Goal: Use online tool/utility: Utilize a website feature to perform a specific function

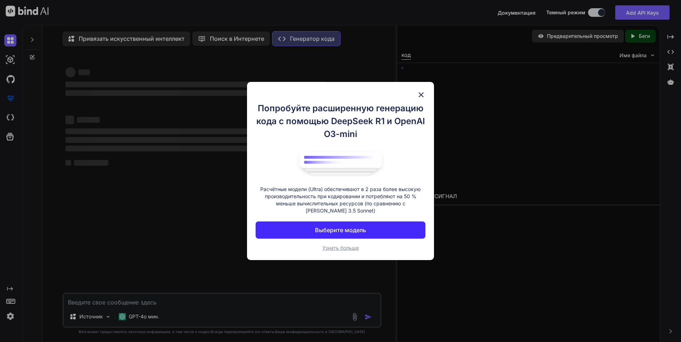
type textarea "x"
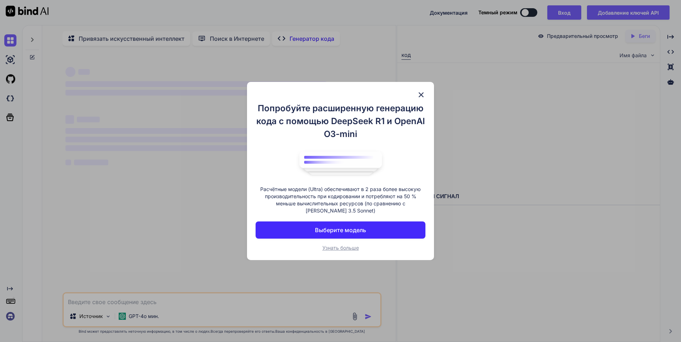
click at [417, 97] on div "Попробуйте расширенную генерацию кода с помощью DeepSeek R1 и OpenAI O3-mini Ра…" at bounding box center [340, 171] width 187 height 178
click at [422, 97] on img at bounding box center [421, 94] width 9 height 9
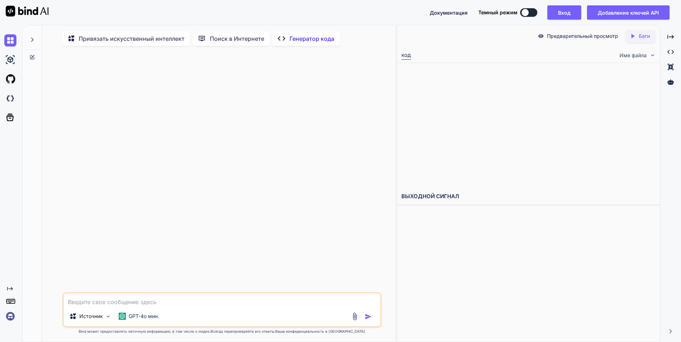
click at [225, 312] on div "Источник GPT-4o мин." at bounding box center [222, 317] width 317 height 17
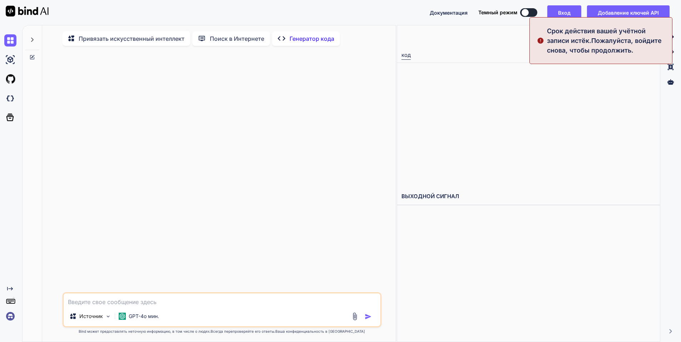
type textarea "x"
click at [224, 300] on textarea at bounding box center [222, 299] width 317 height 13
type textarea "[PERSON_NAME]"
type textarea "x"
type textarea "Ко"
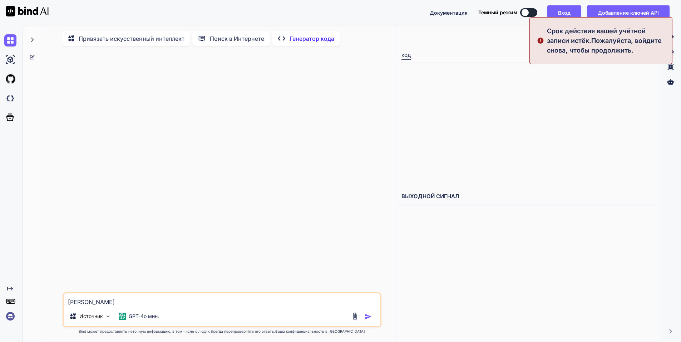
type textarea "x"
type textarea "Кор"
type textarea "x"
type textarea "Коро"
type textarea "x"
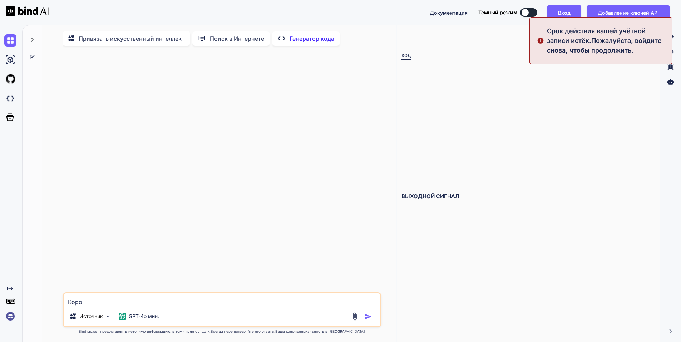
type textarea "Короч"
type textarea "x"
type textarea "Короче"
type textarea "x"
type textarea "Короч"
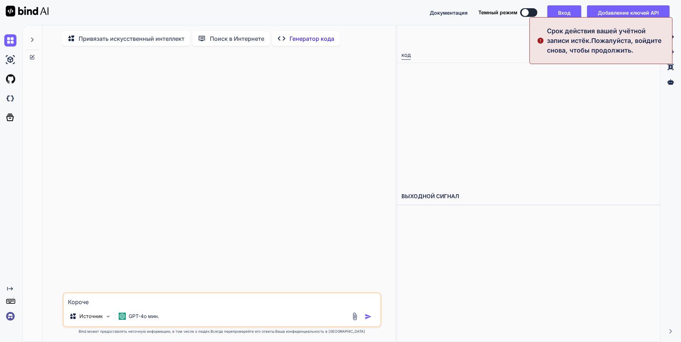
type textarea "x"
type textarea "Коро"
type textarea "x"
type textarea "Кор"
type textarea "x"
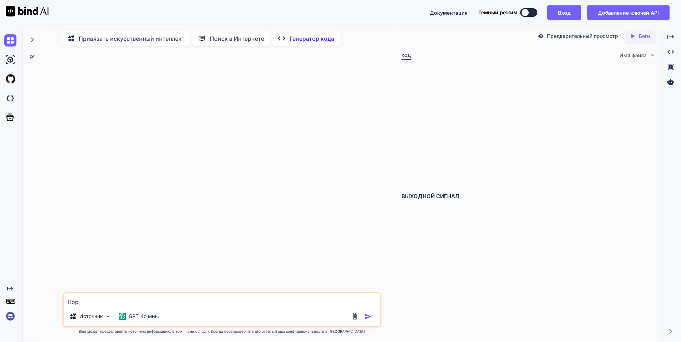
type textarea "Ко"
type textarea "x"
type textarea "[PERSON_NAME]"
type textarea "x"
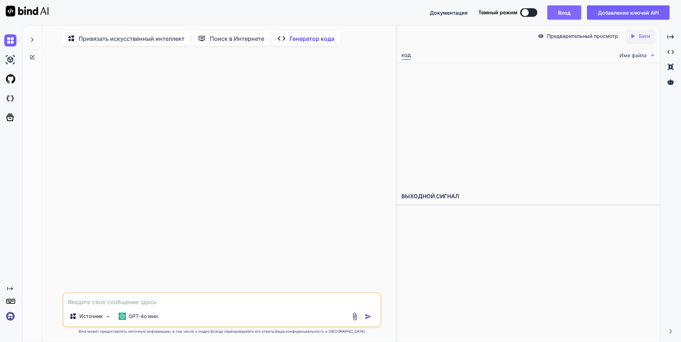
click at [573, 14] on button "Вход" at bounding box center [564, 12] width 34 height 14
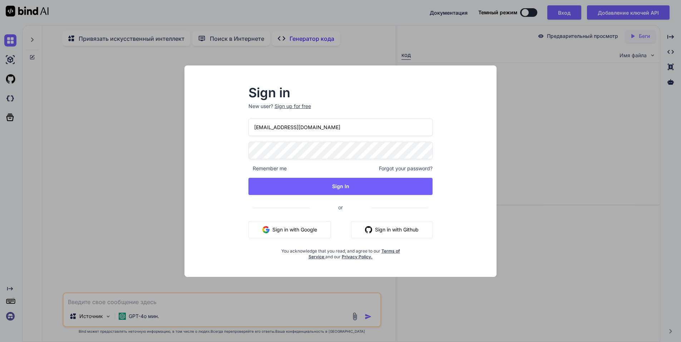
click at [329, 169] on div "Remember me Forgot your password?" at bounding box center [341, 168] width 185 height 7
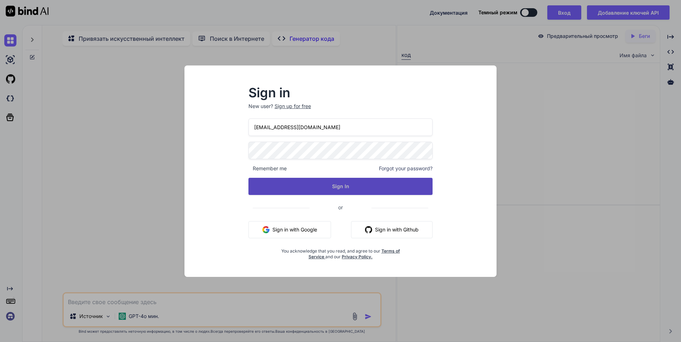
click at [329, 184] on button "Sign In" at bounding box center [341, 186] width 185 height 17
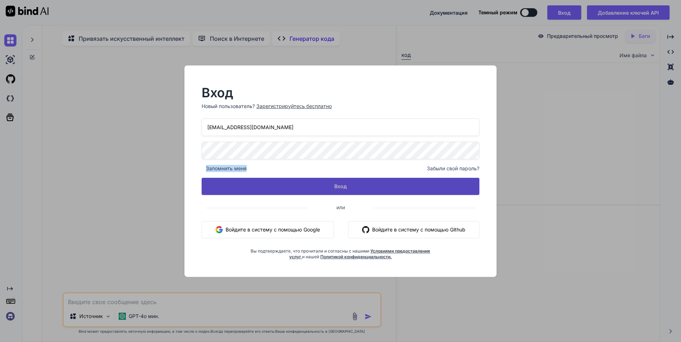
click at [330, 193] on button "Вход" at bounding box center [341, 186] width 278 height 17
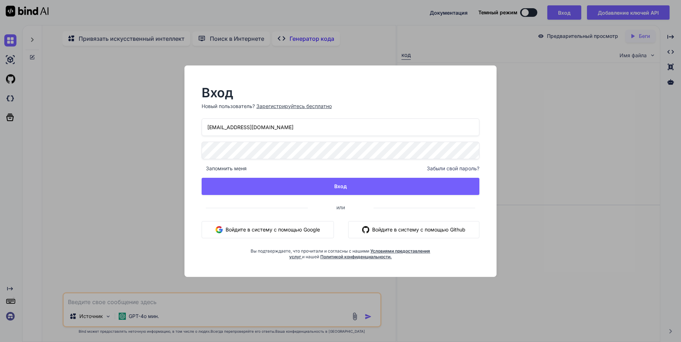
click at [314, 202] on span "или" at bounding box center [341, 207] width 66 height 18
click at [291, 232] on ya-tr-span "Войдите в систему с помощью Google" at bounding box center [273, 230] width 94 height 8
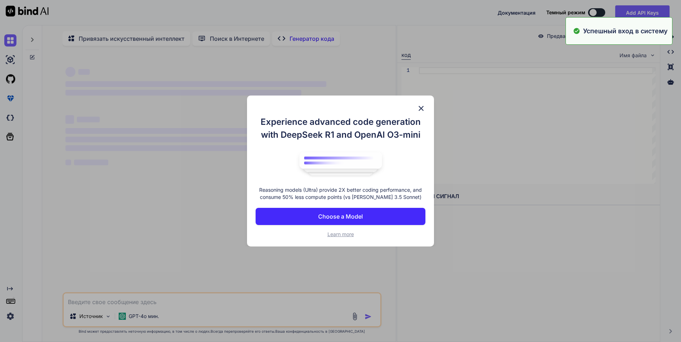
click at [246, 281] on div "Experience advanced code generation with DeepSeek R1 and OpenAI O3-mini Reasoni…" at bounding box center [340, 171] width 681 height 342
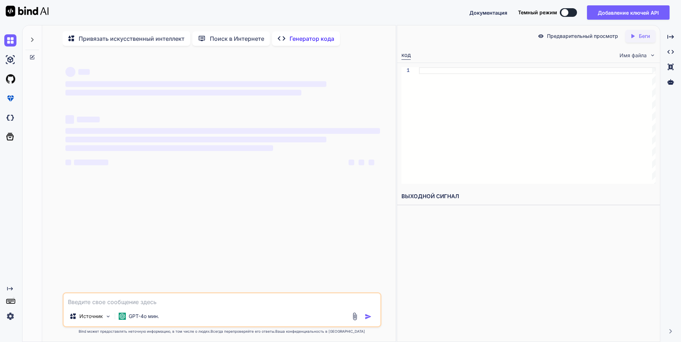
click at [195, 302] on textarea at bounding box center [222, 299] width 317 height 13
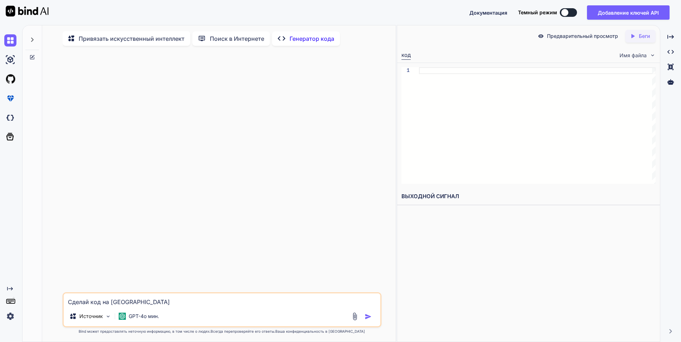
click at [354, 40] on div "Привязать искусственный интеллект Поиск в Интернете Created with Pixso. Генерат…" at bounding box center [211, 38] width 297 height 15
click at [130, 297] on textarea "Сделай код на [GEOGRAPHIC_DATA]" at bounding box center [222, 299] width 317 height 13
type textarea "Сделай код на Луа чтоб через стену могли проходить только игроки,но не нпс"
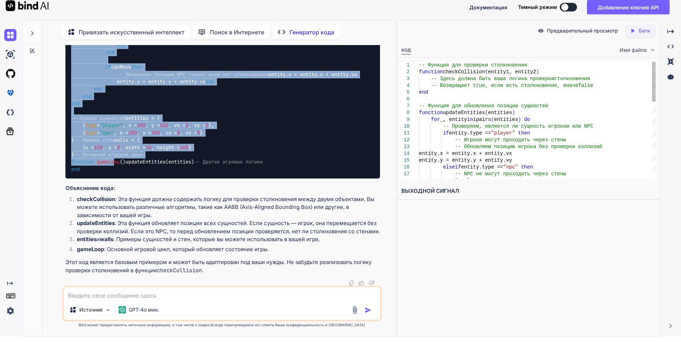
scroll to position [332, 0]
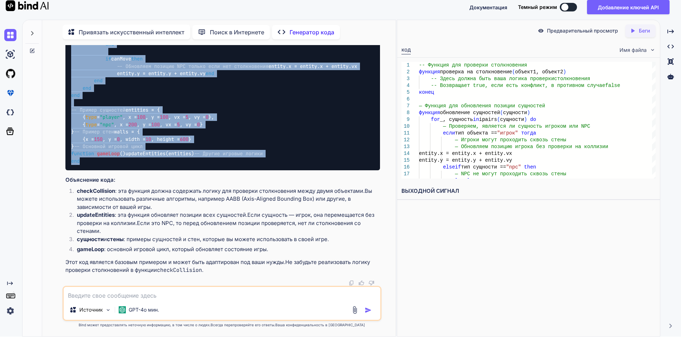
drag, startPoint x: 68, startPoint y: 132, endPoint x: 108, endPoint y: 161, distance: 49.4
click at [108, 161] on div "-- Функция для проверки столкновения function checkCollision (entity1, entity2)…" at bounding box center [222, 29] width 315 height 281
copy code "-- Loremip dol sitametc adipiscingel seddoeiu tempoRincididu (utlabo0, etdolo9)…"
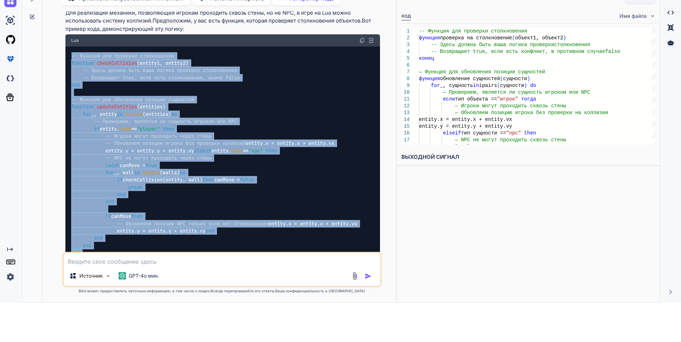
scroll to position [0, 0]
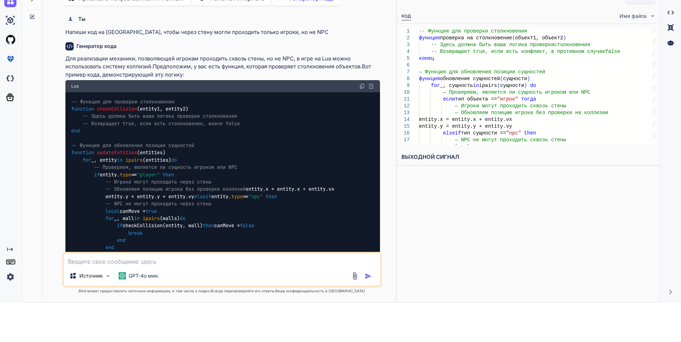
click at [168, 264] on div "Источник GPT-4o мин." at bounding box center [222, 269] width 319 height 35
click at [163, 256] on textarea at bounding box center [222, 259] width 317 height 13
type textarea "c"
type textarea "Сделай код на луа чтоб игрок видел сильный туман"
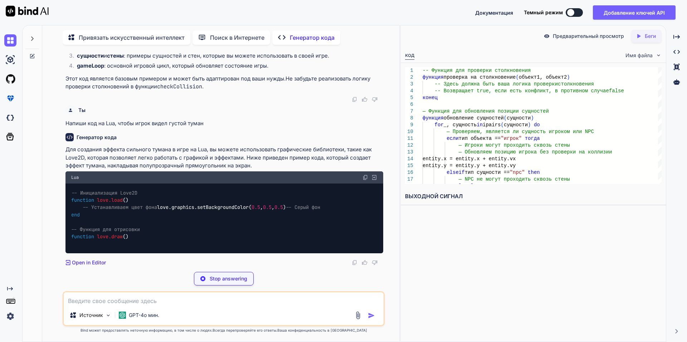
scroll to position [513, 0]
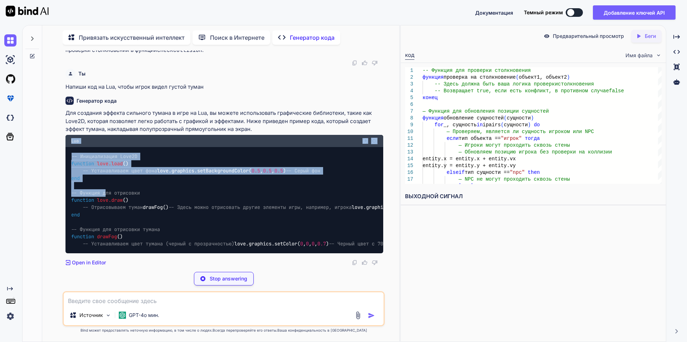
drag, startPoint x: 69, startPoint y: 190, endPoint x: 105, endPoint y: 244, distance: 65.2
click at [105, 244] on div "Lua -- Инициализация Love2D function love.load () -- Устанавливаем цвет фона lo…" at bounding box center [224, 194] width 318 height 118
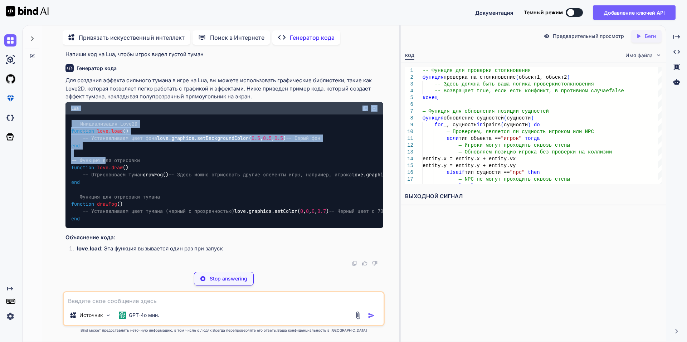
click at [290, 211] on div "-- Инициализация Love2D function love.load () -- Устанавливаем цвет фона love.g…" at bounding box center [224, 170] width 318 height 113
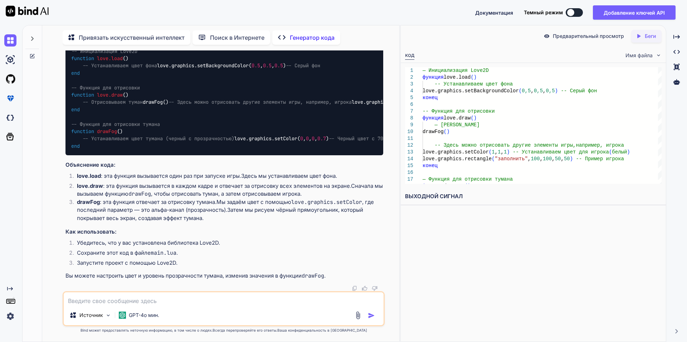
scroll to position [539, 0]
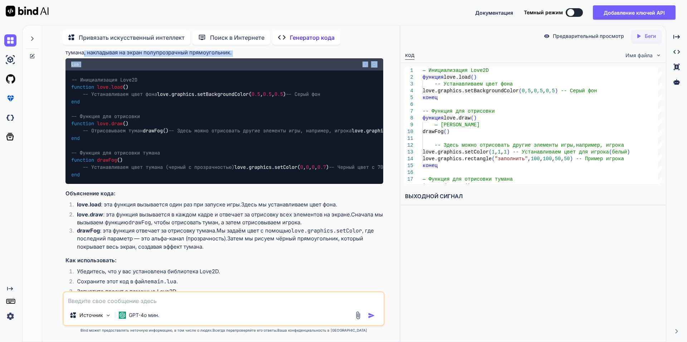
drag, startPoint x: 68, startPoint y: 195, endPoint x: 105, endPoint y: 146, distance: 61.7
click at [105, 146] on div "Для создания эффекта сильного тумана в игре на Lua можно использовать графическ…" at bounding box center [224, 171] width 318 height 276
click at [311, 184] on div "-- Инициализация Love2D function love.load () -- Устанавливаем цвет фона love.g…" at bounding box center [224, 126] width 318 height 113
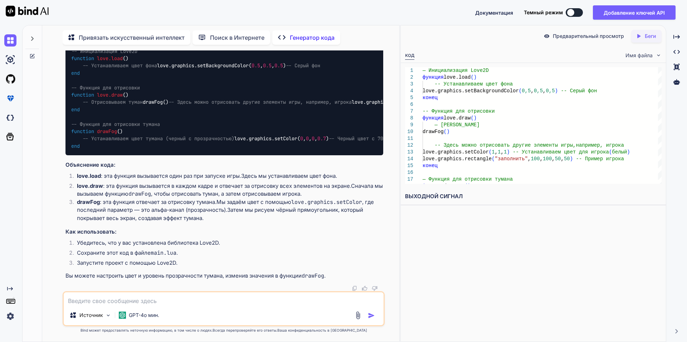
scroll to position [726, 0]
click at [165, 294] on textarea at bounding box center [224, 298] width 320 height 13
click at [153, 299] on textarea at bounding box center [224, 298] width 320 height 13
type textarea "Нет,нужен туман"
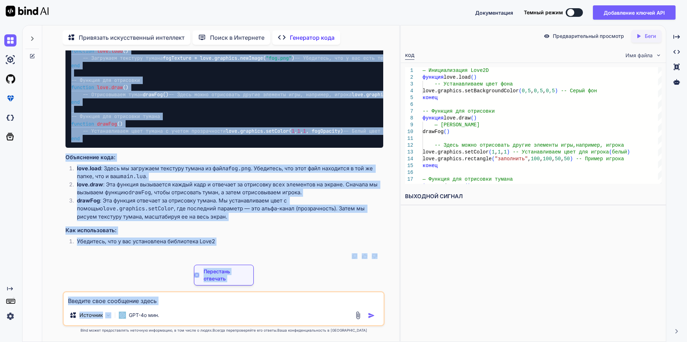
scroll to position [1160, 0]
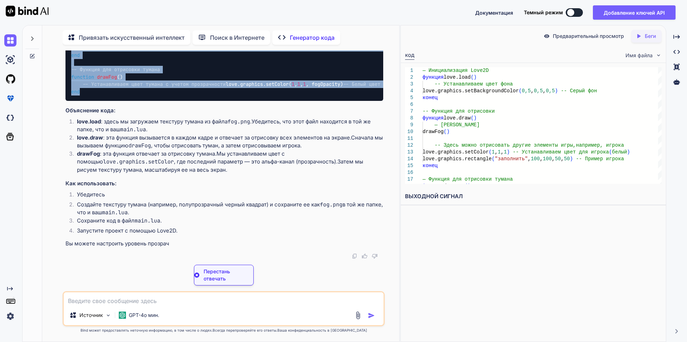
drag, startPoint x: 68, startPoint y: 128, endPoint x: 120, endPoint y: 133, distance: 52.8
click at [120, 101] on div "-- Инициализация Love2D function love.load () -- Загружаем текстуру тумана fogT…" at bounding box center [224, 43] width 318 height 113
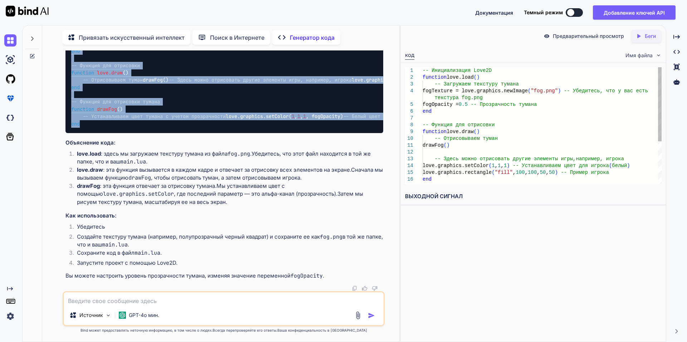
copy code "-- Loremipsumdol Sita4C adipisci elit.sedd () -- Eiusmodte incididu utlabo etdO…"
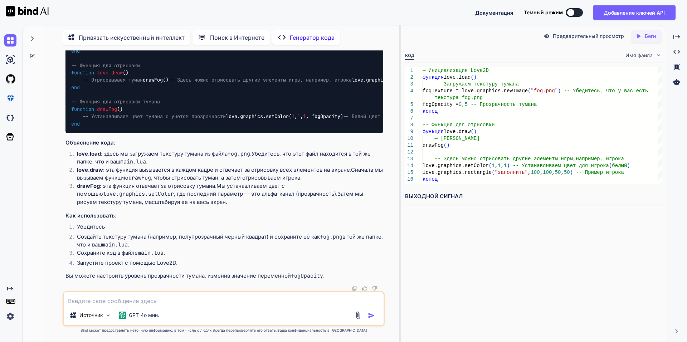
click at [145, 298] on textarea at bounding box center [224, 298] width 320 height 13
type textarea "Сделай чтоб дальше 50 метров человек видел только темноту"
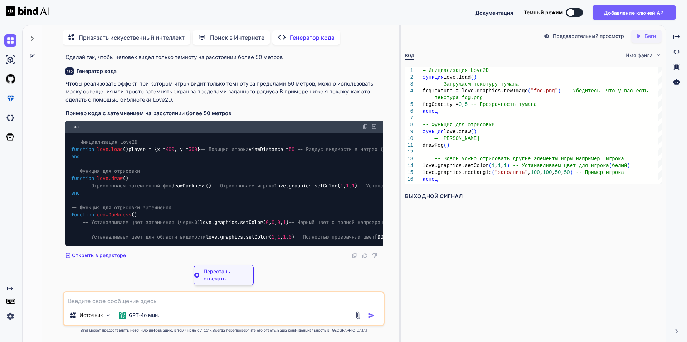
scroll to position [1505, 0]
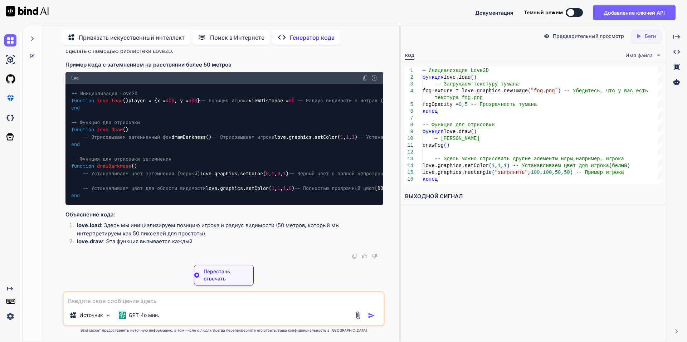
click at [59, 113] on div "Ты Напиши код на [GEOGRAPHIC_DATA], чтобы через стену могли проходить только иг…" at bounding box center [223, 195] width 351 height 291
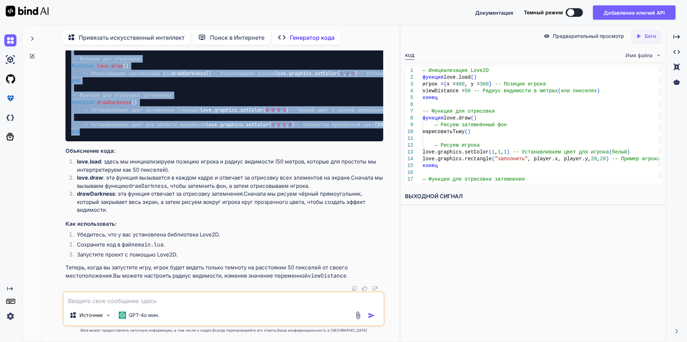
drag, startPoint x: 69, startPoint y: 56, endPoint x: 133, endPoint y: 241, distance: 196.0
click at [133, 141] on div "-- Инициализация Love2D function love.load () player = {x = 400 , y = 300 } -- …" at bounding box center [224, 80] width 318 height 121
copy code "-- Loremipsumdol Sita6C adipisci elit.sedd () eiusmo = {t = 640 , i = 931 } -- …"
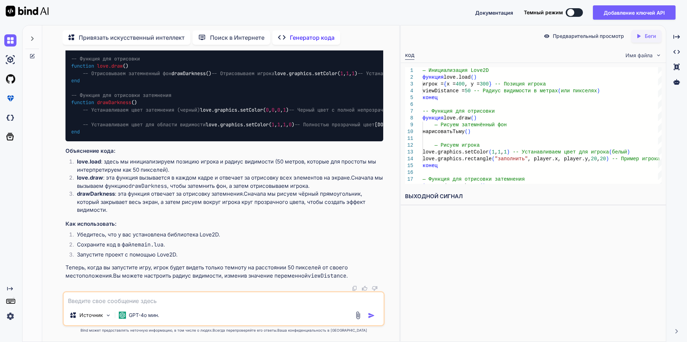
click at [301, 143] on div "Чтобы реализовать эффект, при котором игрок видит только темноту за пределами 5…" at bounding box center [224, 123] width 318 height 312
click at [169, 297] on textarea at bounding box center [224, 298] width 320 height 13
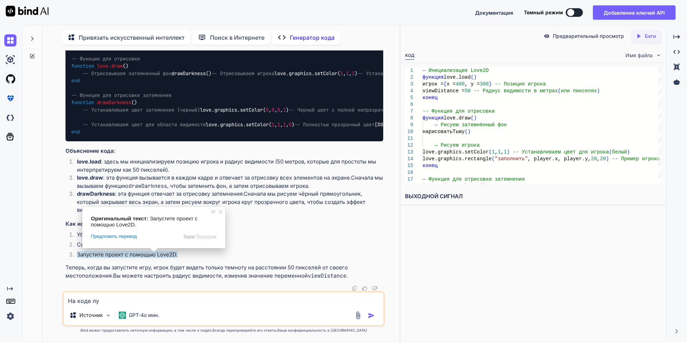
type textarea "На коде луа"
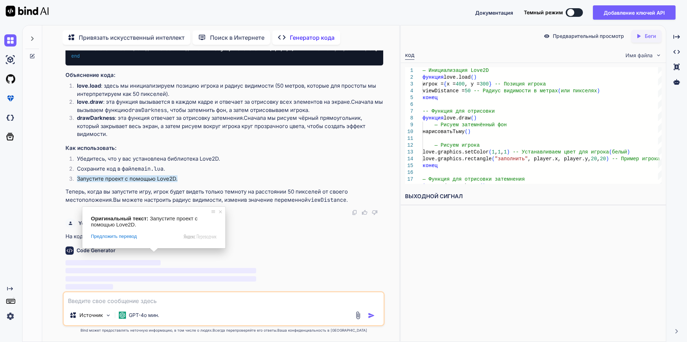
scroll to position [1693, 0]
click at [297, 241] on div "Генератор кода ‌ ‌ ‌ ‌" at bounding box center [224, 266] width 318 height 50
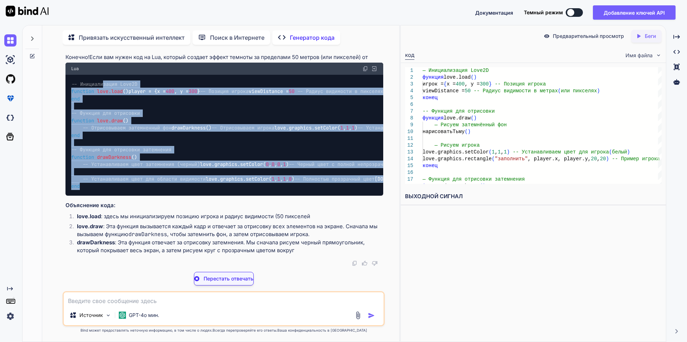
scroll to position [1852, 0]
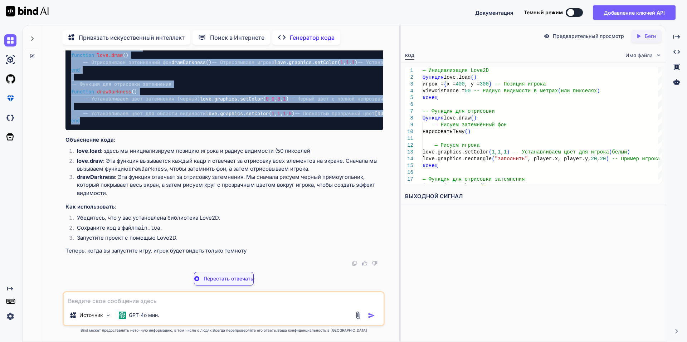
drag, startPoint x: 175, startPoint y: 205, endPoint x: 70, endPoint y: 127, distance: 130.9
click at [70, 127] on div "-- Инициализация Love2D function love.load () player = {x = 400 , y = 300 } -- …" at bounding box center [224, 69] width 318 height 121
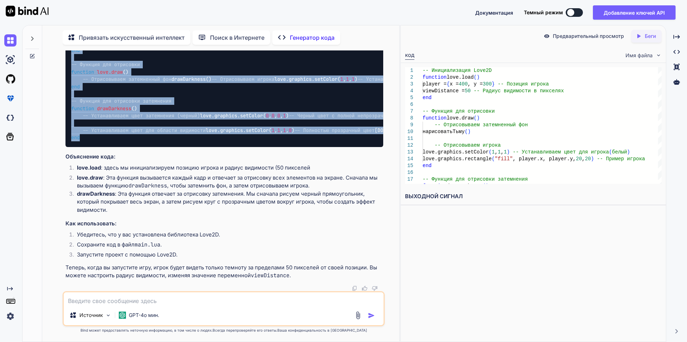
copy code "-- Loremipsumdol Sita5C adipisci elit.sedd () eiusmo = {t = 859 , i = 506 } -- …"
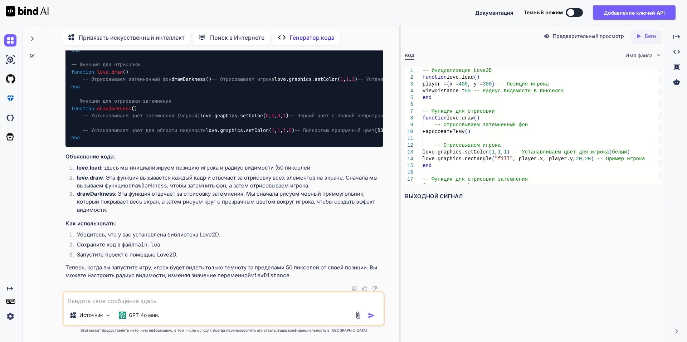
click at [247, 26] on div "Lua" at bounding box center [224, 20] width 318 height 12
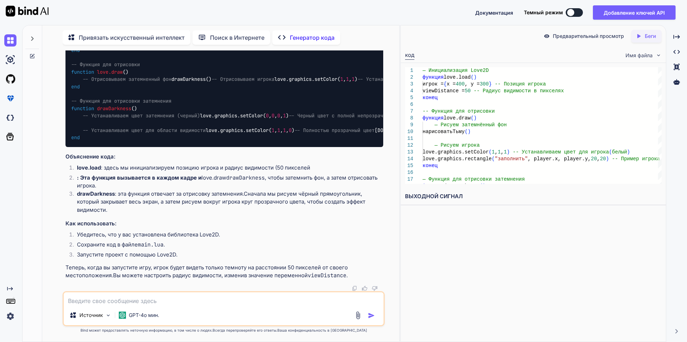
click at [143, 306] on div "Источник GPT-4o мин." at bounding box center [224, 308] width 322 height 35
type textarea "Д"
type textarea "БЛЯТЬ,СОЗДАЙ СК%РИПТ"
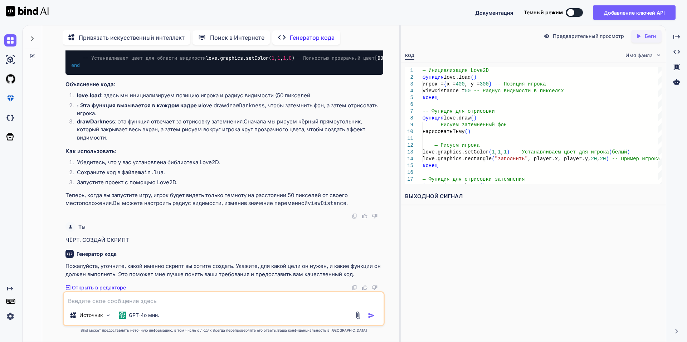
scroll to position [2105, 0]
drag, startPoint x: 179, startPoint y: 305, endPoint x: 175, endPoint y: 306, distance: 3.9
click at [175, 306] on div "Источник GPT-4o мин." at bounding box center [224, 308] width 322 height 35
type textarea "На луа,чтоб играк не видел ничего за пределами 50 метров от него"
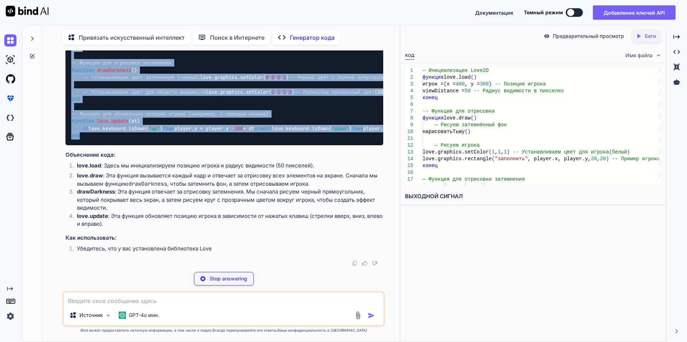
scroll to position [2311, 0]
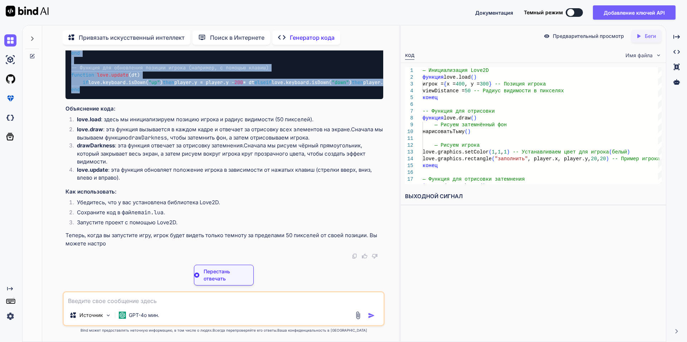
drag, startPoint x: 118, startPoint y: 200, endPoint x: 70, endPoint y: 171, distance: 55.7
click at [70, 99] on div "-- Инициализация Love2D function love.load () player = {x = 400 , y = 300 } -- …" at bounding box center [224, 20] width 318 height 157
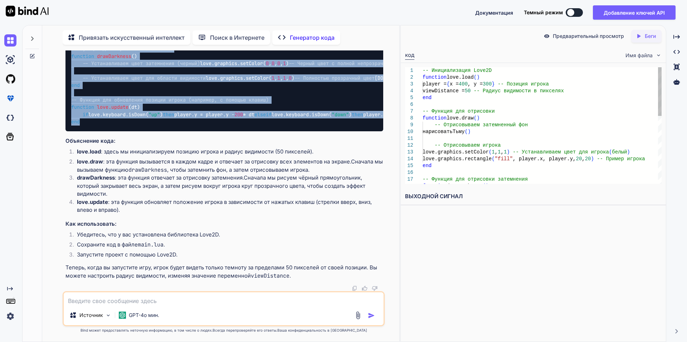
copy code "-- Loremipsumdol Sita5C adipisci elit.sedd () eiusmo = {t = 859 , i = 506 } -- …"
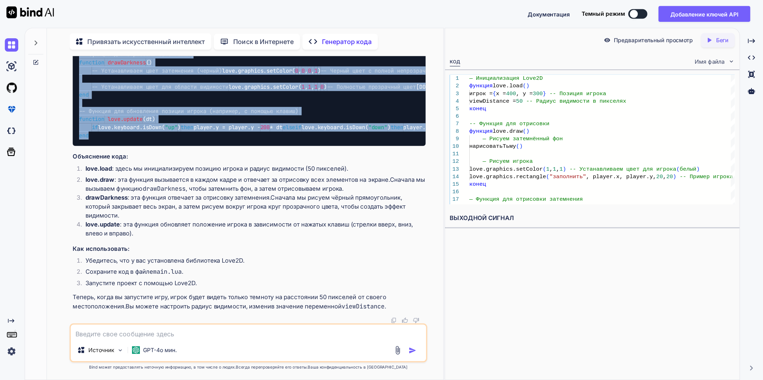
scroll to position [2561, 0]
copy code "-- Loremipsumdol Sita5C adipisci elit.sedd () eiusmo = {t = 859 , i = 506 } -- …"
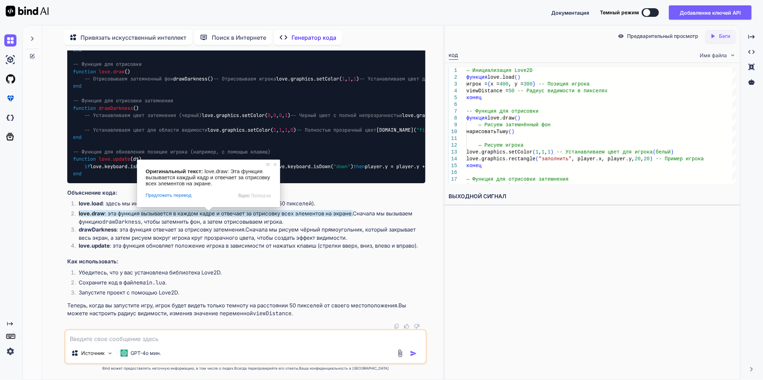
click at [186, 333] on textarea at bounding box center [245, 336] width 360 height 13
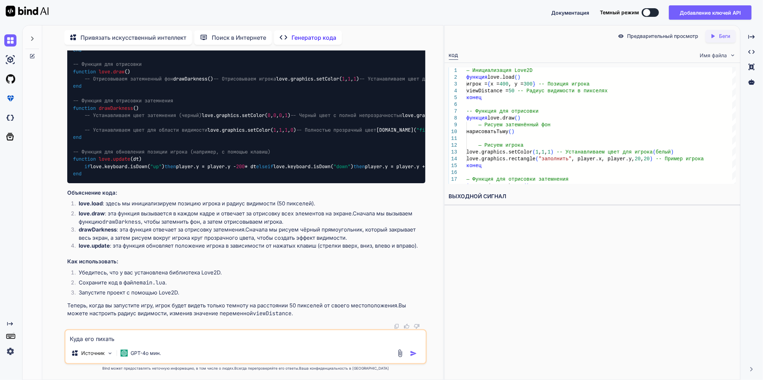
type textarea "[PERSON_NAME] его пихать?"
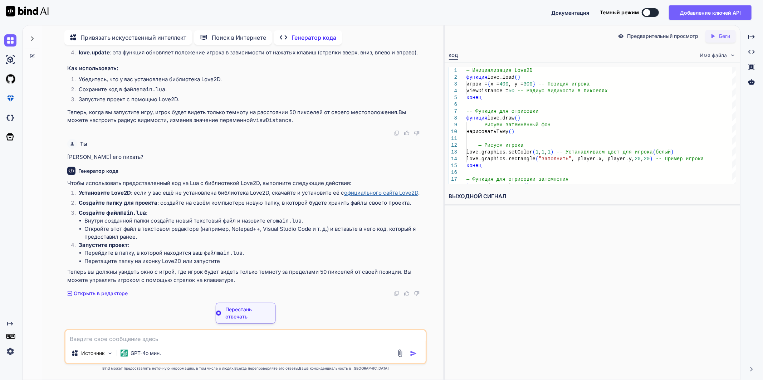
scroll to position [2704, 0]
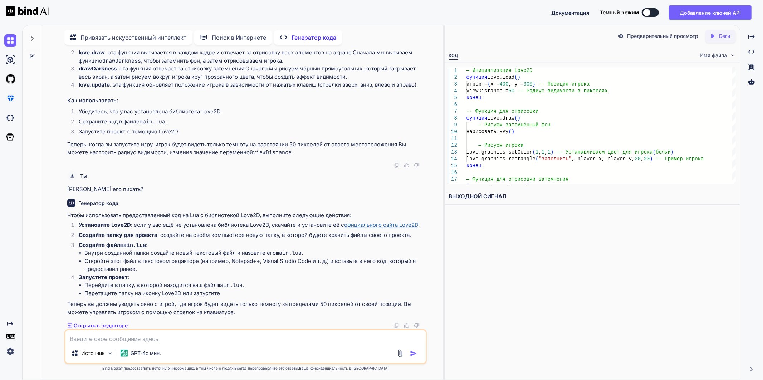
drag, startPoint x: 250, startPoint y: 333, endPoint x: 247, endPoint y: 335, distance: 3.8
click at [249, 335] on textarea at bounding box center [245, 336] width 360 height 13
type textarea "Я НЕ СОБИРАЮСЬ НИЧЕГО СКАЧИВАТЬ,Я В РОБЛОКС СТУДИО"
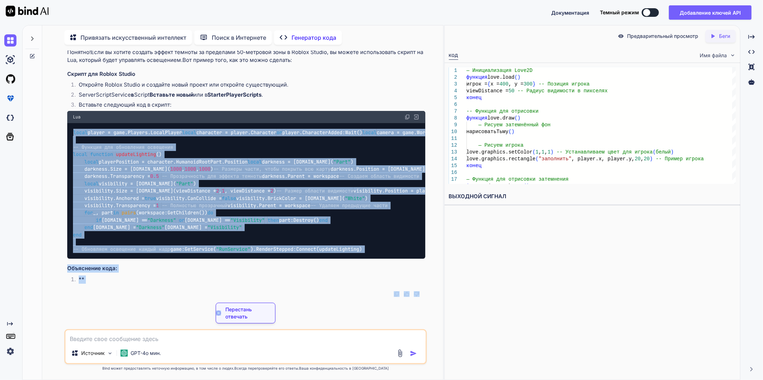
scroll to position [3202, 0]
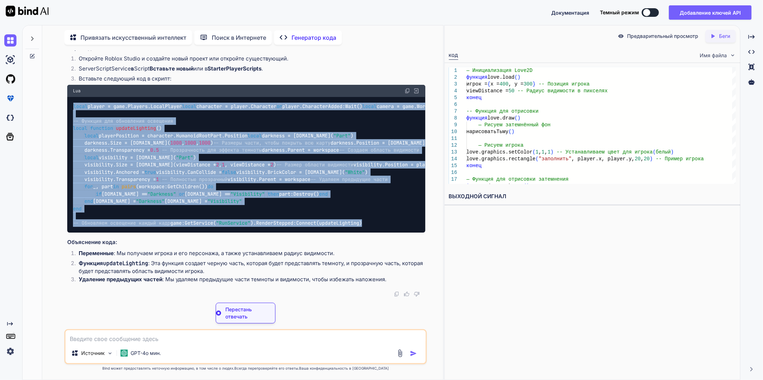
drag, startPoint x: 73, startPoint y: 190, endPoint x: 274, endPoint y: 251, distance: 209.4
click at [274, 232] on div "local player = game.Players.LocalPlayer local character = player.Character or p…" at bounding box center [246, 165] width 358 height 136
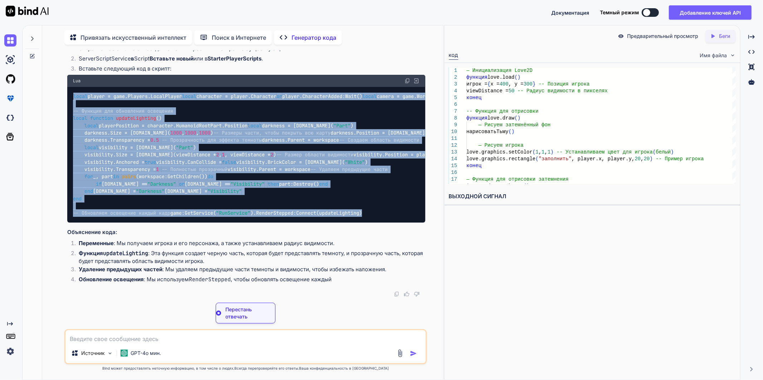
copy code "lorem ipsumd = sita.Consect.AdipiScinge seddo eiusmodte = incidi.Utlaboree do m…"
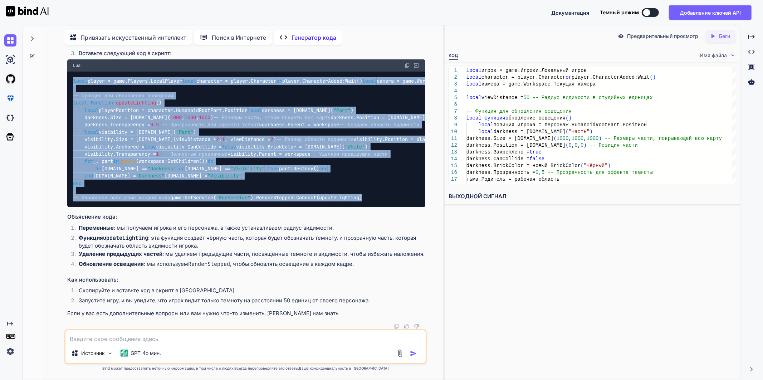
scroll to position [2964, 0]
copy code "lorem ipsumd = sita.Consect.AdipiScinge seddo eiusmodte = incidi.Utlaboree do m…"
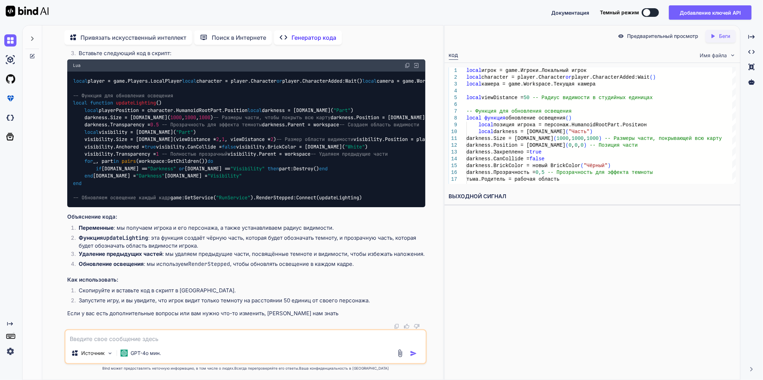
click at [98, 340] on textarea at bounding box center [245, 336] width 360 height 13
type textarea "нужно чтоб человек вообще ничего не видел за пределами 50 метров"
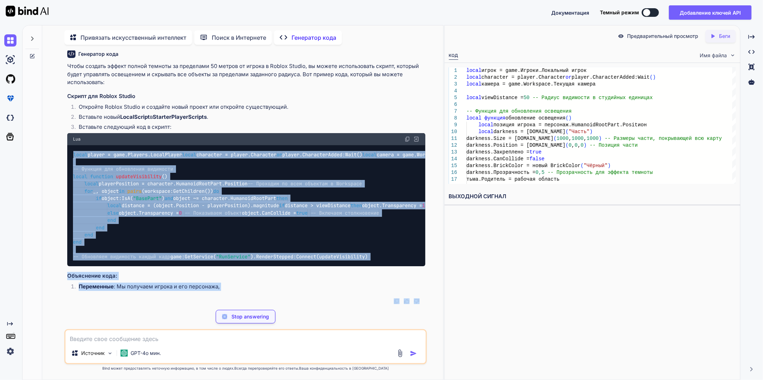
scroll to position [3662, 0]
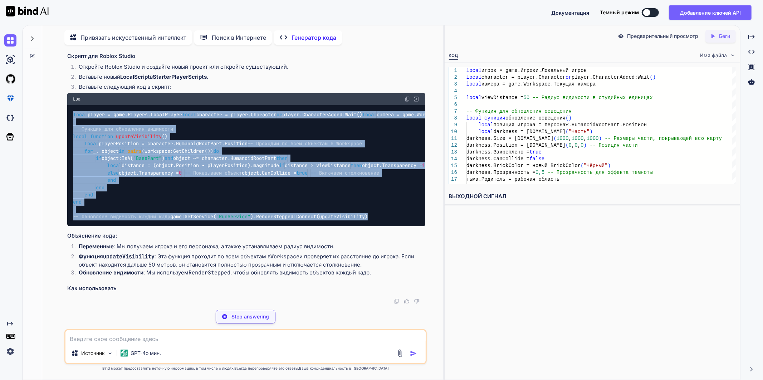
drag, startPoint x: 62, startPoint y: 253, endPoint x: 275, endPoint y: 253, distance: 212.4
click at [275, 253] on div "Ты Напиши код на [GEOGRAPHIC_DATA], чтобы через стену могли проходить только иг…" at bounding box center [245, 214] width 395 height 329
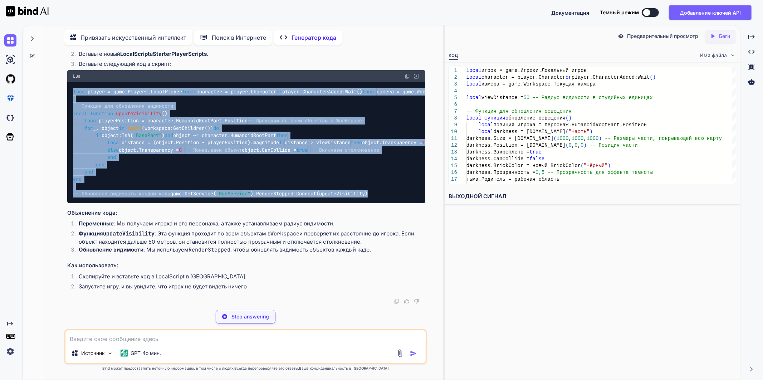
copy code "lorem ipsumd = sita.Consect.AdipiScinge seddo eiusmodte = incidi.Utlaboree do m…"
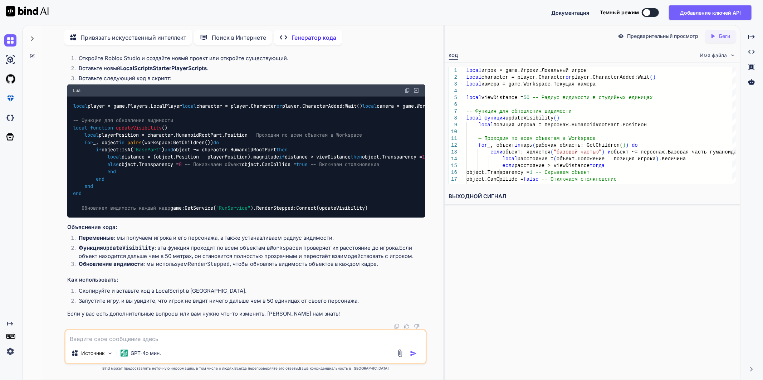
click at [187, 341] on div "Источник GPT-4o мин." at bounding box center [245, 346] width 362 height 35
drag, startPoint x: 190, startPoint y: 336, endPoint x: 181, endPoint y: 337, distance: 9.7
click at [181, 337] on textarea at bounding box center [245, 336] width 360 height 13
type textarea "Ты долбаеб?Ты просто бесплейт сделал прозрачным"
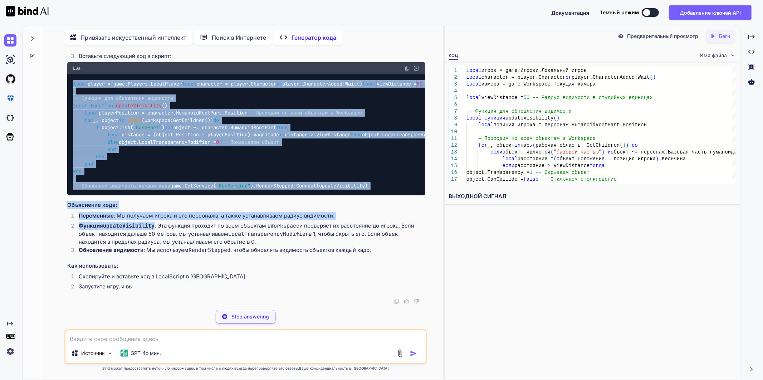
scroll to position [4078, 0]
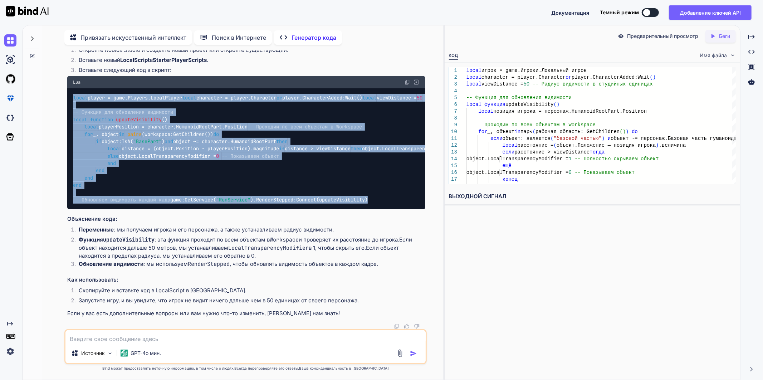
drag, startPoint x: 65, startPoint y: 192, endPoint x: 279, endPoint y: 245, distance: 220.6
click at [279, 245] on div "Ты Напиши код на [GEOGRAPHIC_DATA], чтобы через стену могли проходить только иг…" at bounding box center [245, 214] width 362 height 329
copy code "lorem ipsumd = sita.Consect.AdipiScinge seddo eiusmodte = incidi.Utlaboree do m…"
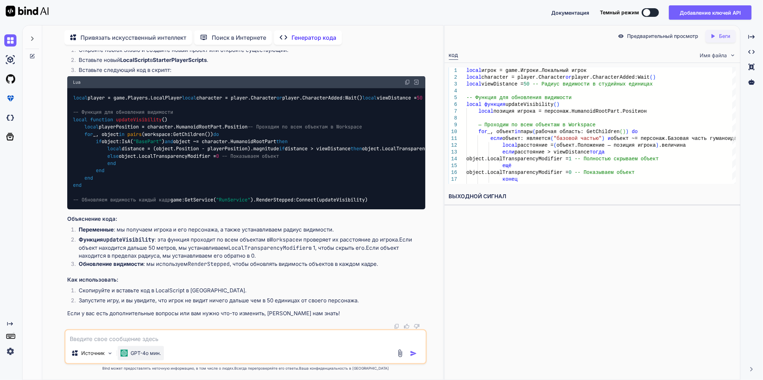
click at [136, 341] on ya-tr-span "GPT-4o мин." at bounding box center [146, 353] width 30 height 6
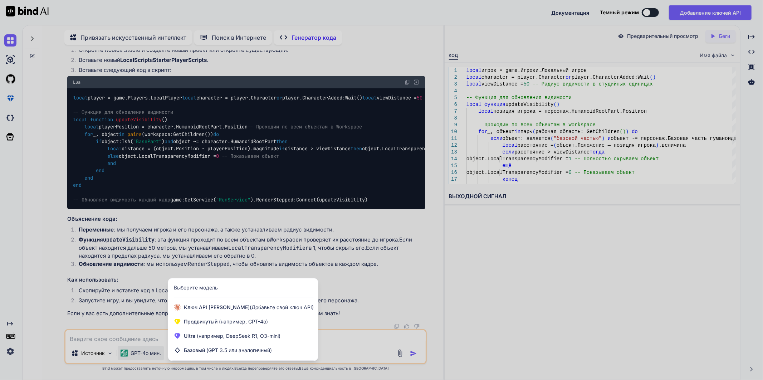
click at [374, 341] on div at bounding box center [381, 190] width 763 height 380
